Goal: Information Seeking & Learning: Learn about a topic

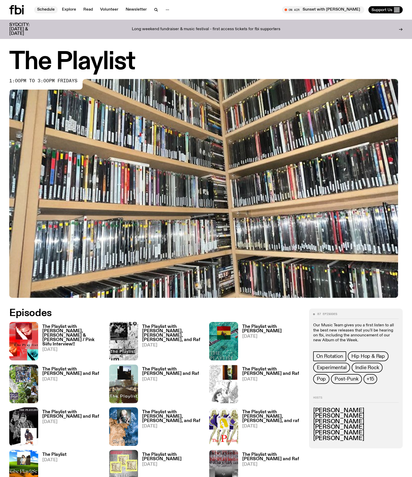
click at [56, 8] on link "Schedule" at bounding box center [46, 9] width 24 height 7
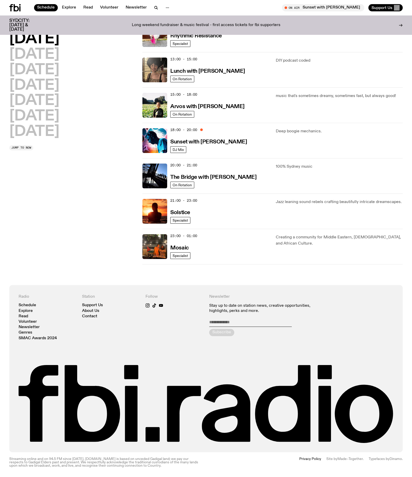
scroll to position [180, 0]
click at [215, 109] on h3 "Arvos with [PERSON_NAME]" at bounding box center [207, 106] width 74 height 5
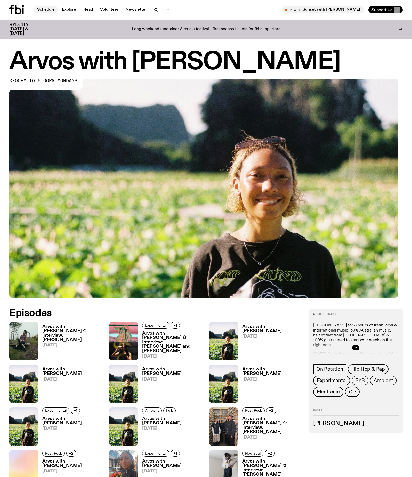
click at [55, 8] on link "Schedule" at bounding box center [46, 9] width 24 height 7
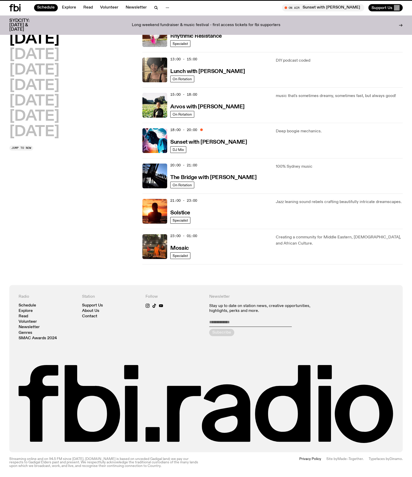
scroll to position [176, 0]
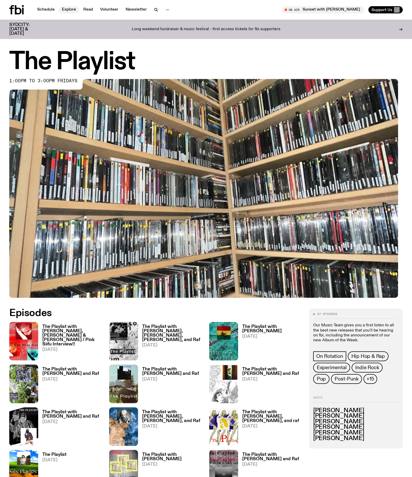
click at [79, 10] on link "Explore" at bounding box center [69, 9] width 20 height 7
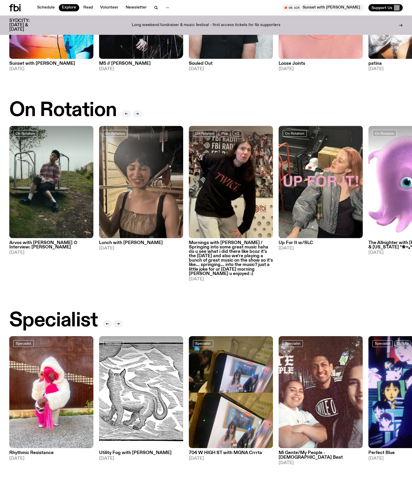
scroll to position [126, 0]
click at [49, 184] on img at bounding box center [51, 182] width 84 height 112
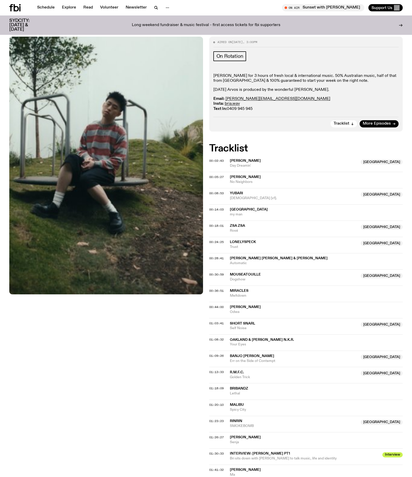
scroll to position [101, 0]
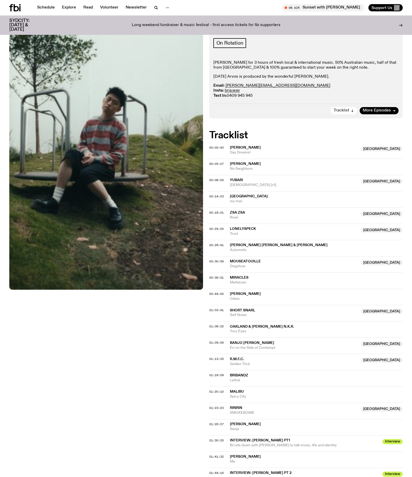
click at [339, 112] on span "Tracklist" at bounding box center [341, 111] width 16 height 4
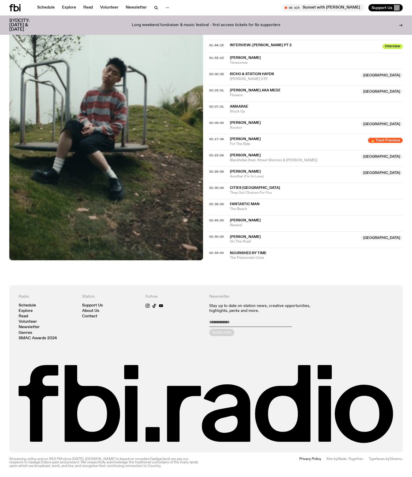
scroll to position [606, 0]
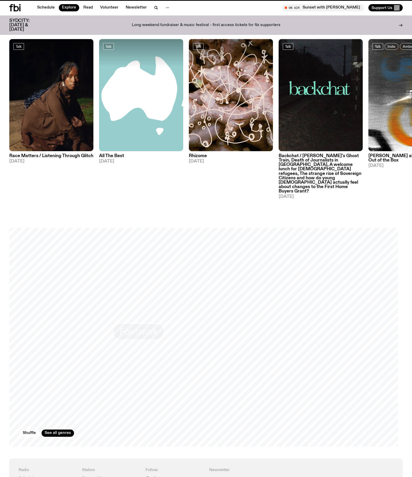
scroll to position [126, 0]
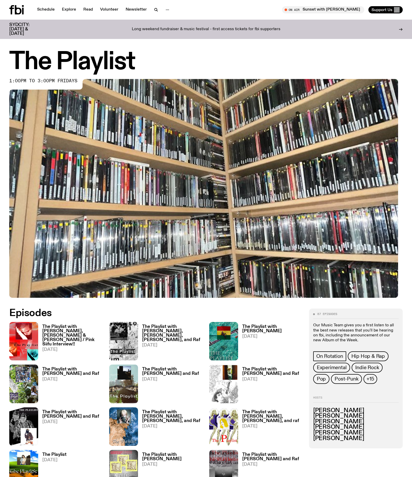
click at [24, 10] on icon at bounding box center [16, 9] width 14 height 9
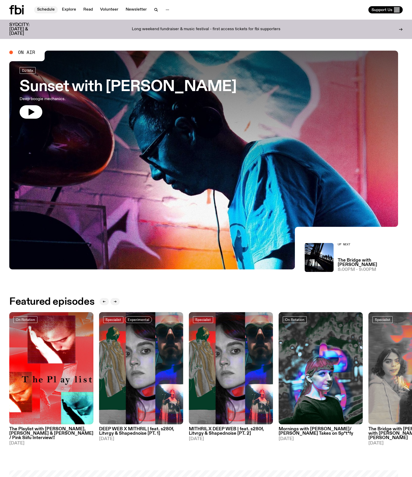
click at [52, 8] on link "Schedule" at bounding box center [46, 9] width 24 height 7
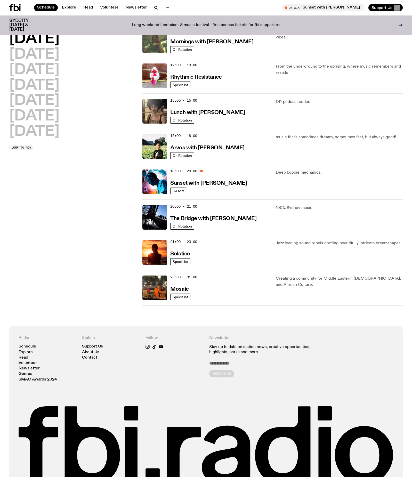
scroll to position [127, 0]
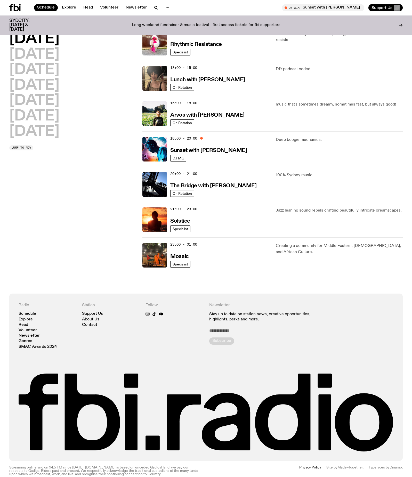
click at [195, 126] on div "15:00 - 18:00 Arvos with [PERSON_NAME]" at bounding box center [219, 113] width 99 height 25
click at [190, 124] on span "On Rotation" at bounding box center [181, 123] width 19 height 4
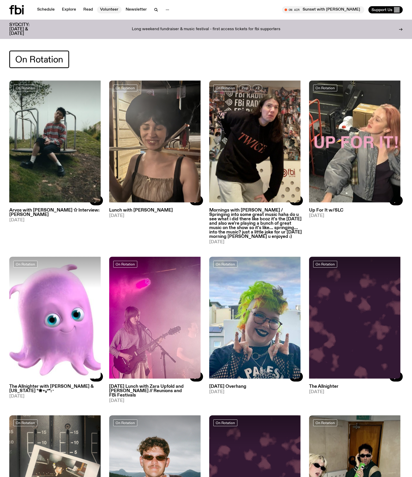
click at [121, 9] on link "Volunteer" at bounding box center [109, 9] width 24 height 7
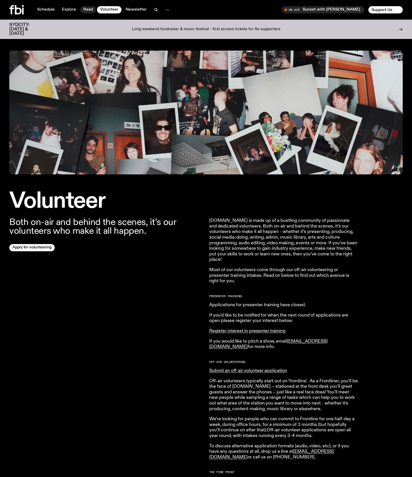
click at [96, 9] on link "Read" at bounding box center [88, 9] width 16 height 7
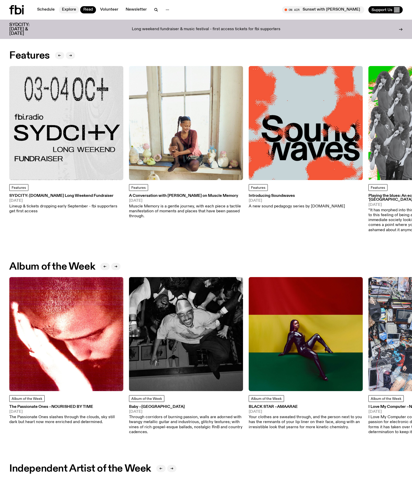
click at [79, 10] on link "Explore" at bounding box center [69, 9] width 20 height 7
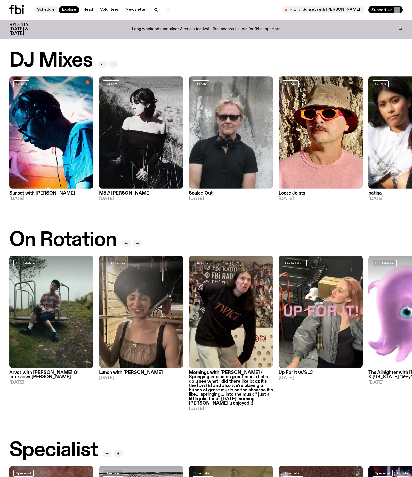
click at [57, 8] on link "Schedule" at bounding box center [46, 9] width 24 height 7
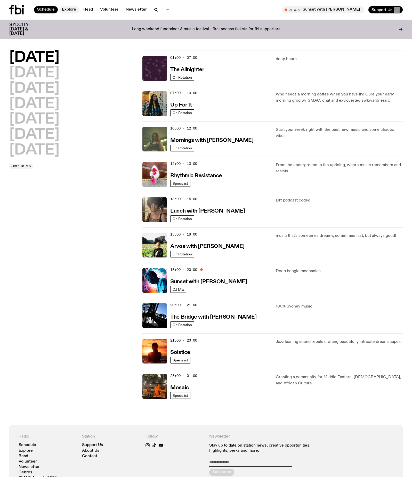
click at [79, 11] on link "Explore" at bounding box center [69, 9] width 20 height 7
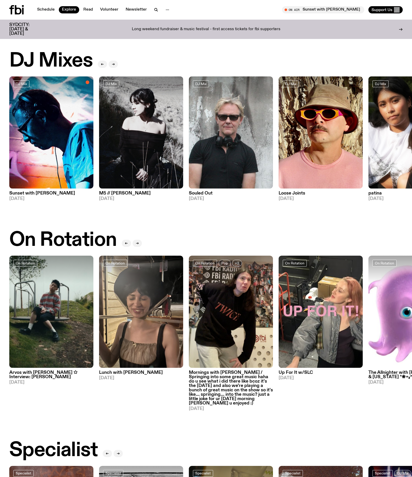
click at [104, 250] on h2 "On Rotation" at bounding box center [62, 240] width 107 height 20
click at [46, 318] on img at bounding box center [51, 311] width 84 height 112
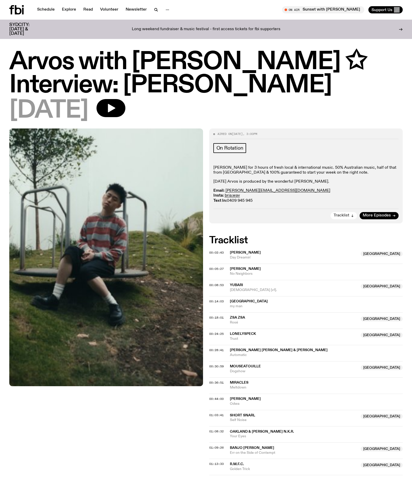
click at [338, 217] on span "Tracklist" at bounding box center [341, 215] width 16 height 4
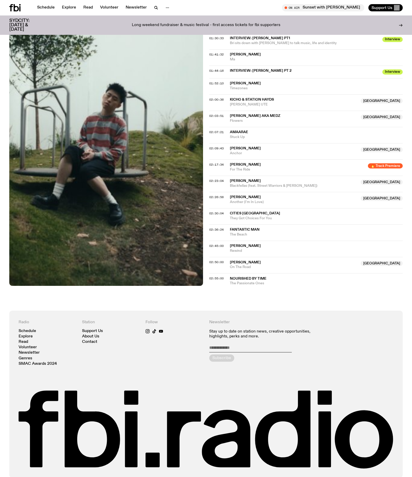
scroll to position [631, 0]
